Goal: Transaction & Acquisition: Purchase product/service

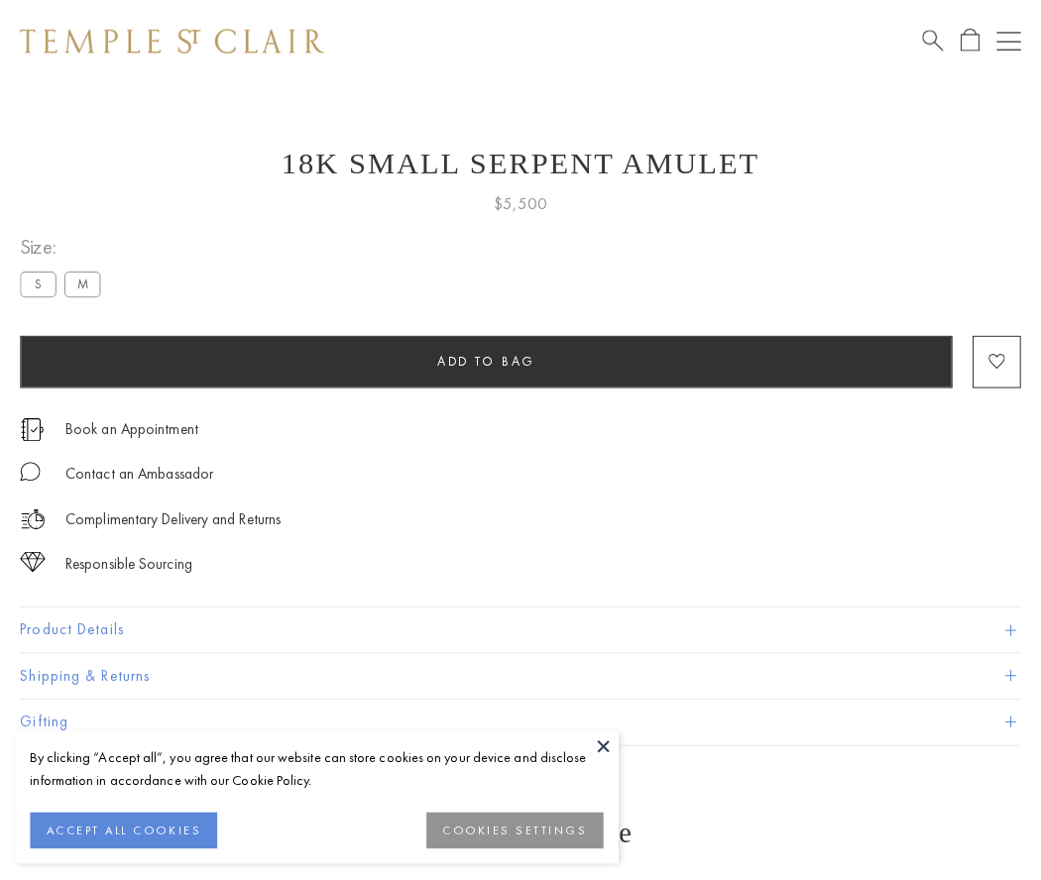
scroll to position [79, 0]
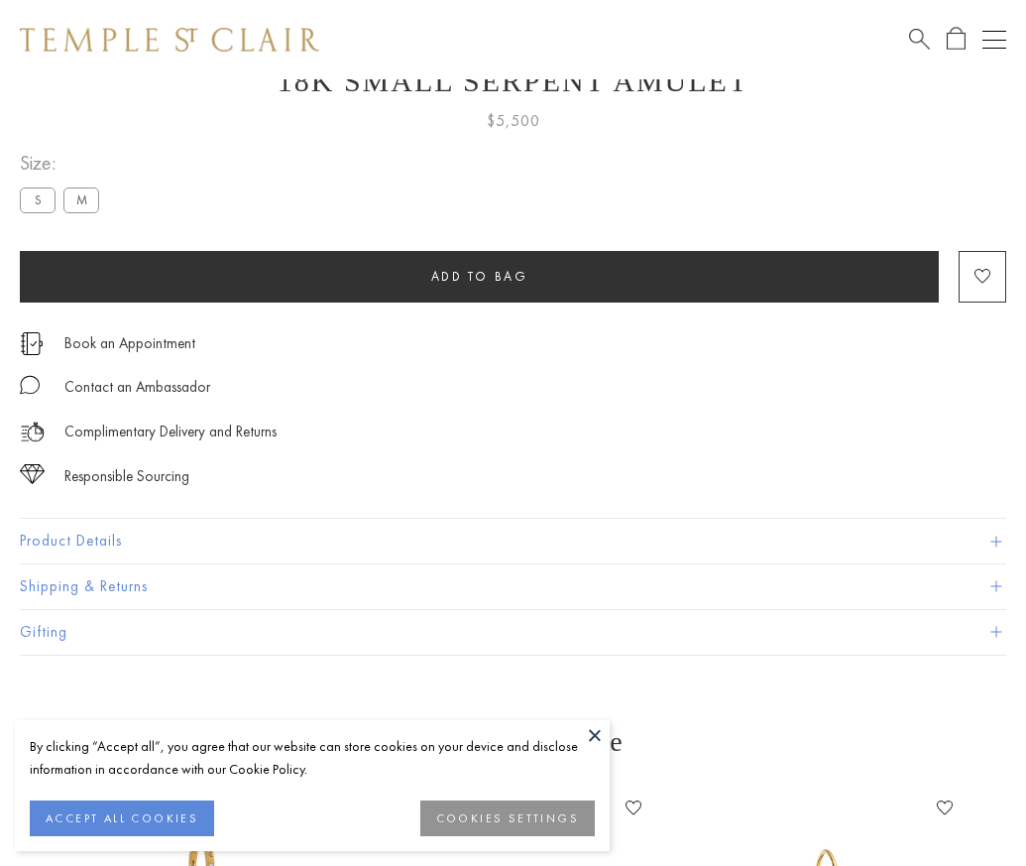
click at [479, 276] on span "Add to bag" at bounding box center [479, 276] width 97 height 17
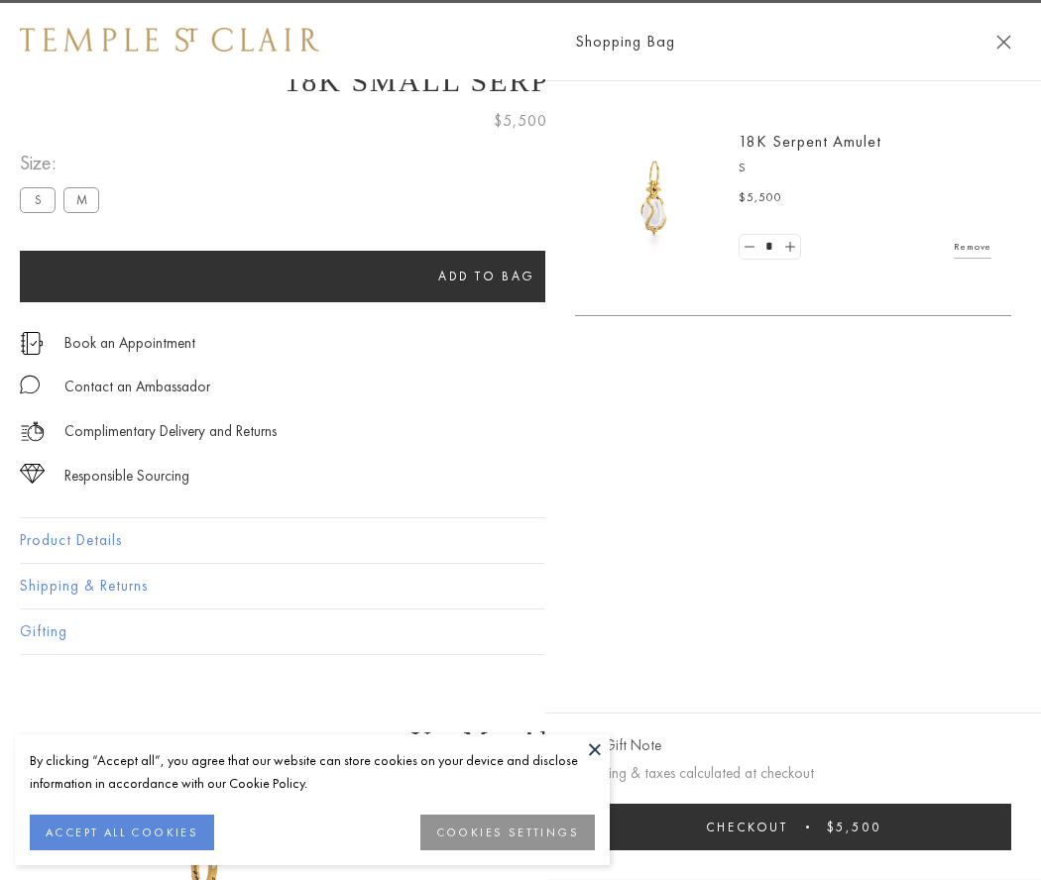
click at [788, 827] on span "Checkout" at bounding box center [747, 827] width 82 height 17
